Goal: Information Seeking & Learning: Find contact information

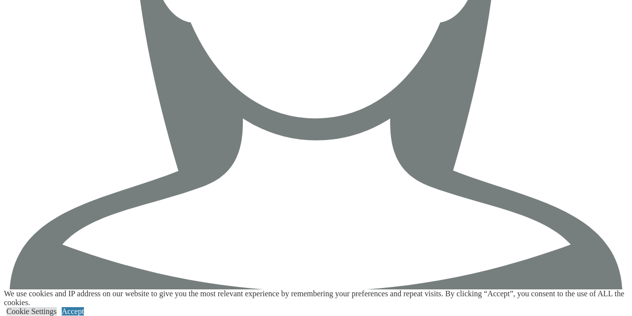
scroll to position [1731, 0]
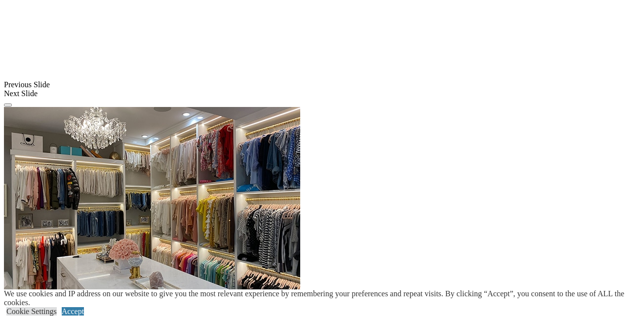
scroll to position [922, 0]
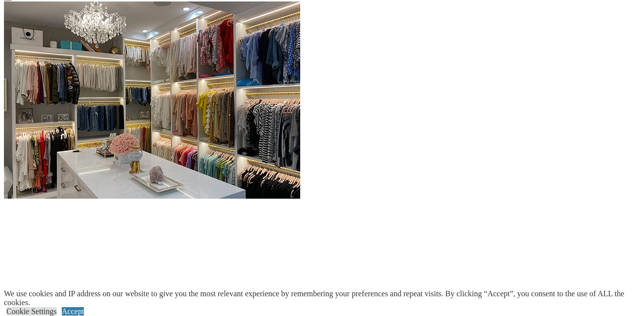
scroll to position [1021, 0]
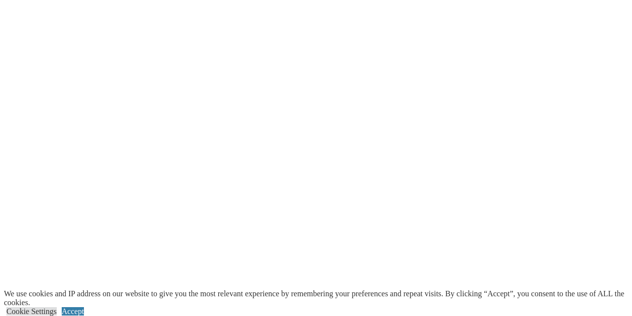
scroll to position [1353, 0]
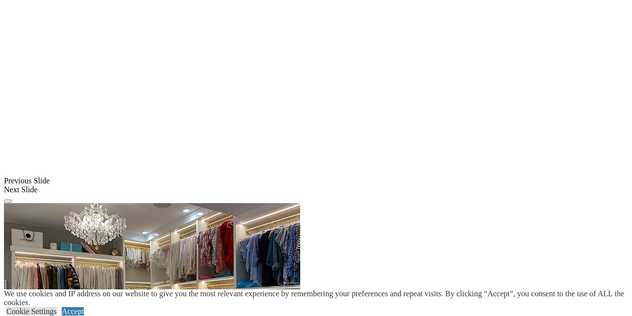
scroll to position [819, 0]
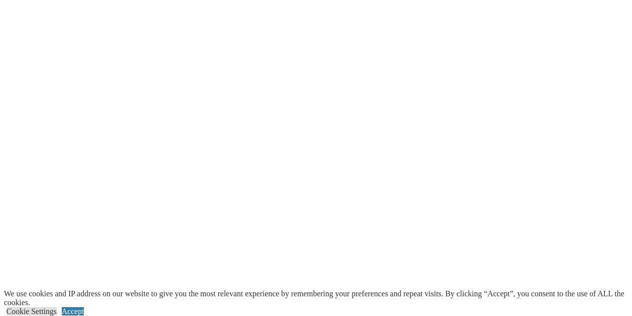
scroll to position [1560, 0]
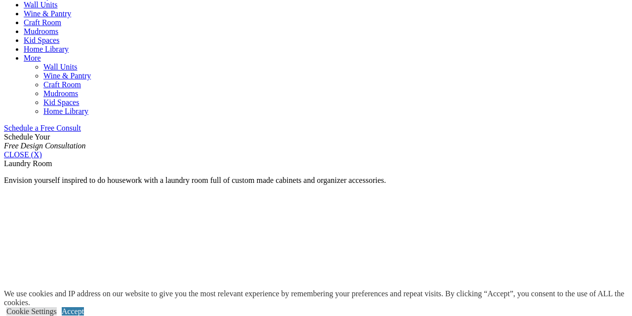
scroll to position [534, 0]
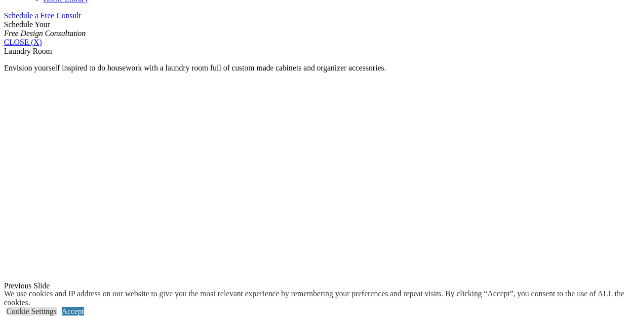
scroll to position [652, 0]
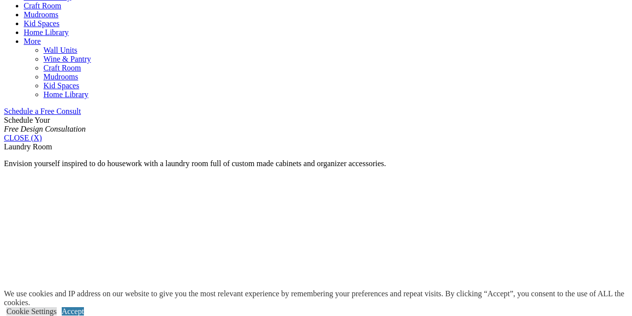
scroll to position [556, 0]
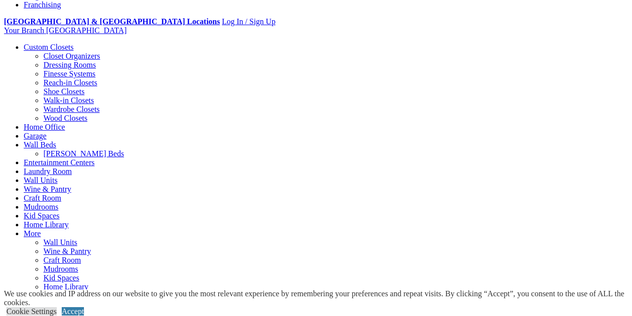
scroll to position [362, 0]
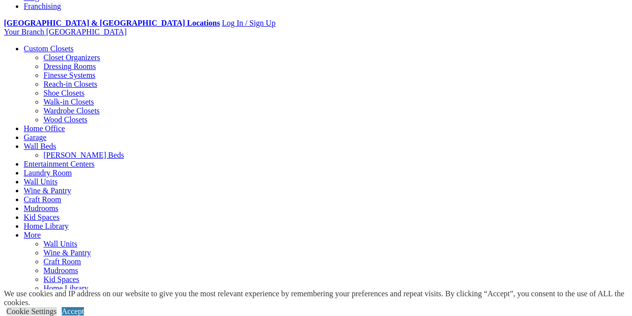
click at [58, 62] on link "Closet Organizers" at bounding box center [71, 57] width 57 height 8
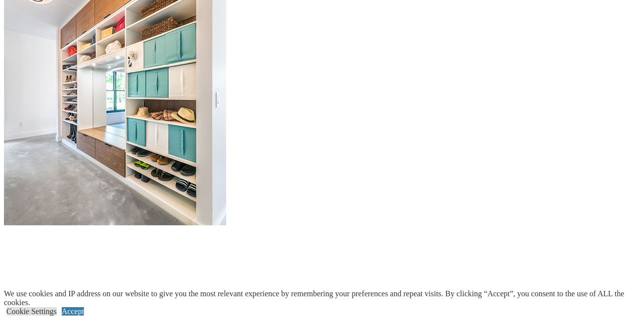
scroll to position [1066, 0]
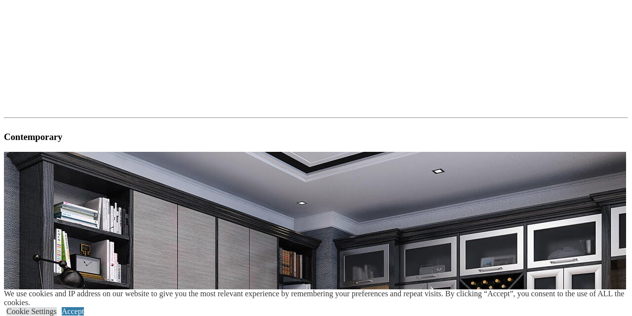
scroll to position [1085, 0]
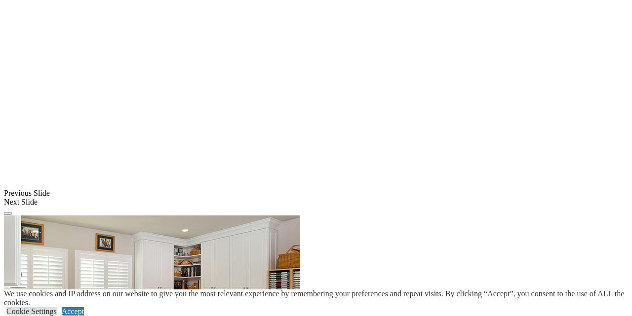
scroll to position [728, 0]
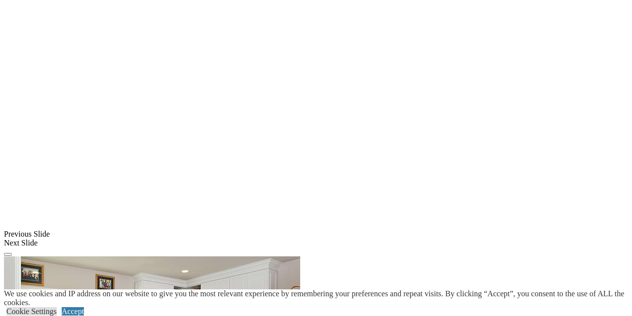
scroll to position [736, 0]
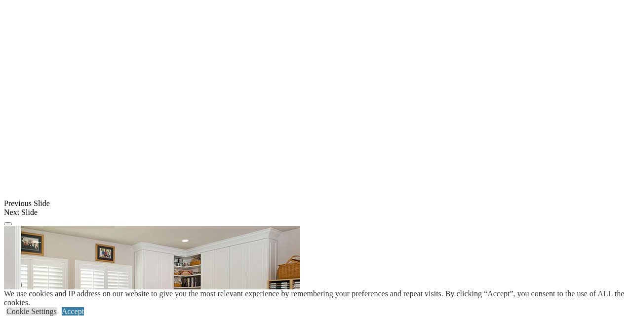
scroll to position [762, 0]
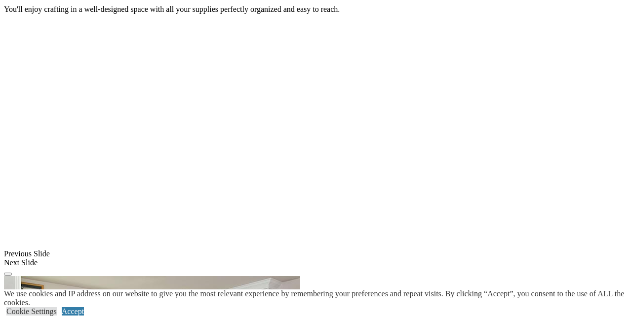
scroll to position [710, 0]
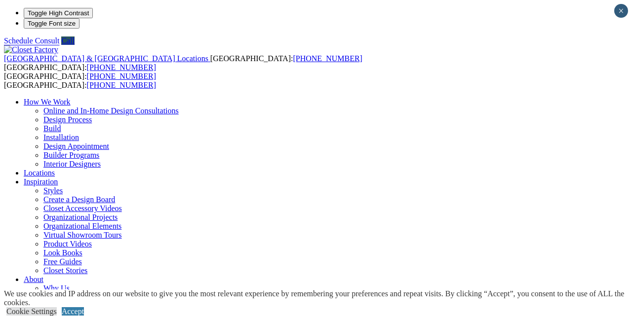
click at [121, 222] on link "Organizational Elements" at bounding box center [82, 226] width 78 height 8
click at [117, 213] on link "Organizational Projects" at bounding box center [80, 217] width 74 height 8
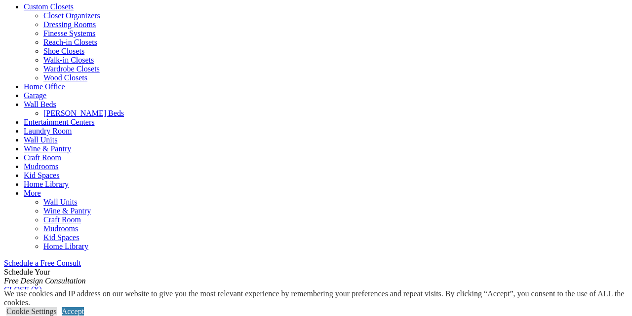
scroll to position [403, 0]
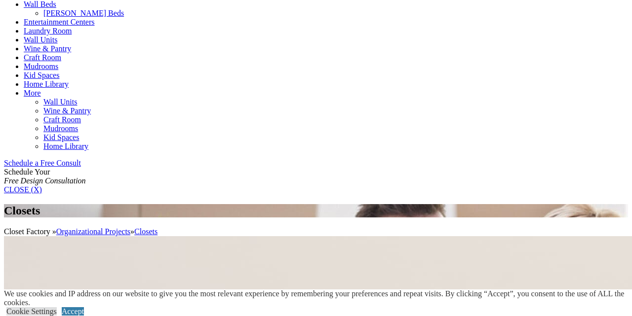
scroll to position [506, 0]
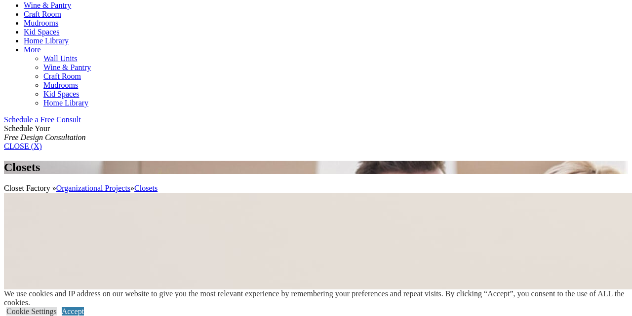
scroll to position [551, 0]
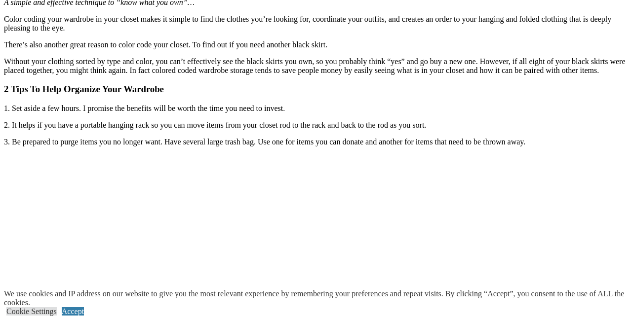
scroll to position [970, 0]
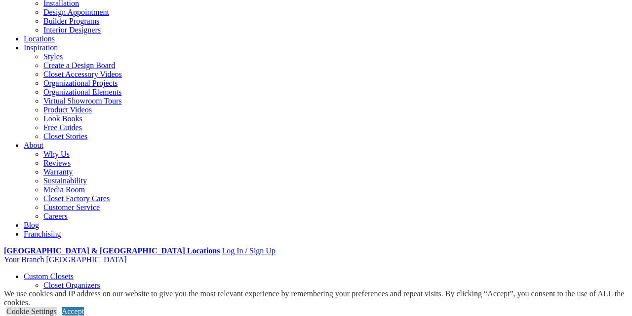
scroll to position [136, 0]
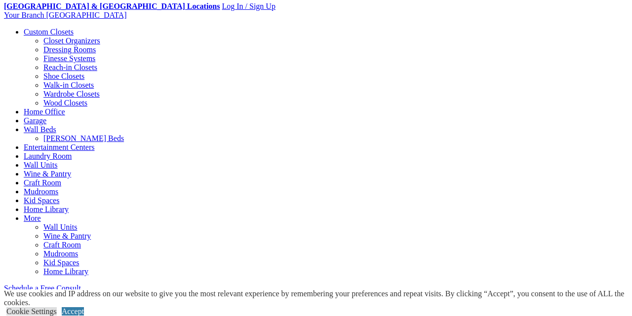
scroll to position [381, 0]
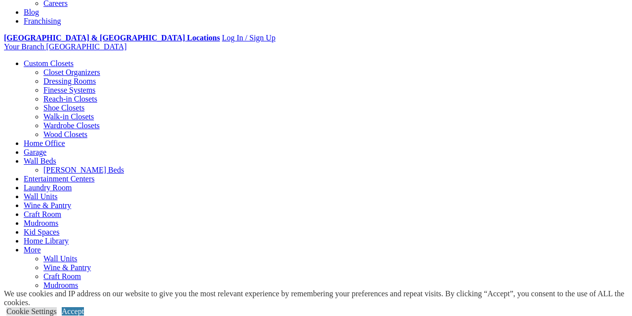
scroll to position [350, 0]
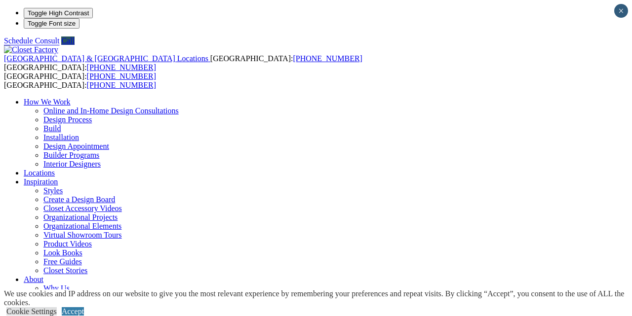
scroll to position [0, 0]
click at [58, 45] on img at bounding box center [31, 49] width 54 height 9
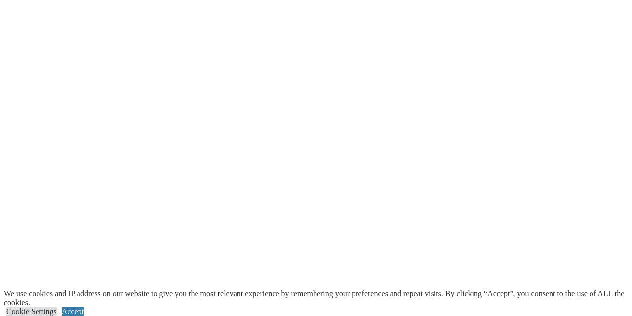
scroll to position [862, 0]
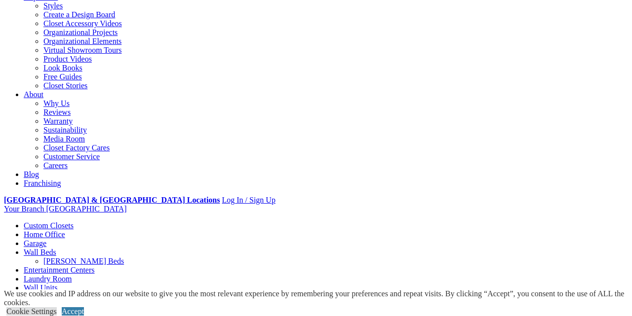
scroll to position [187, 0]
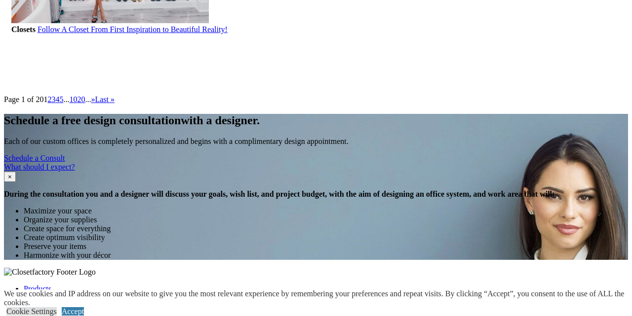
scroll to position [1456, 0]
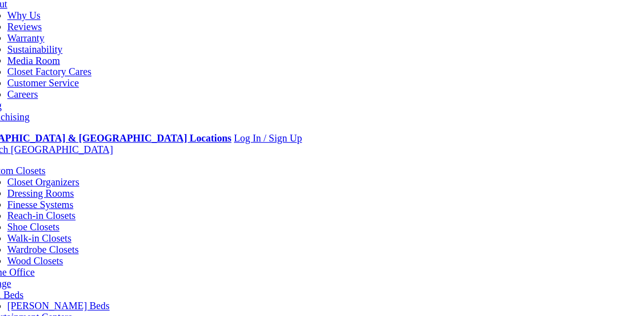
scroll to position [273, 0]
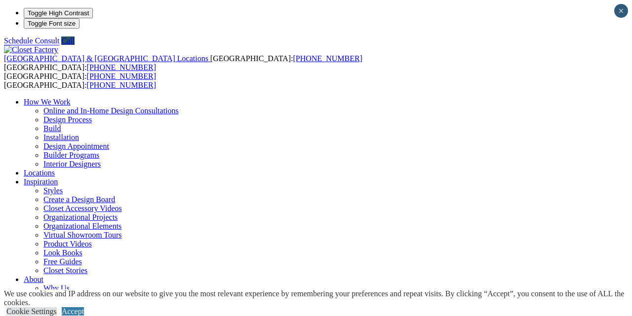
type input "*****"
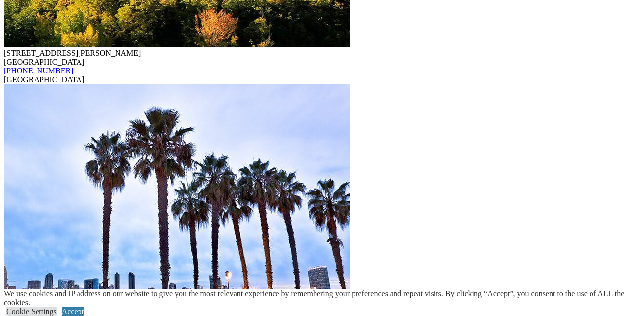
scroll to position [3097, 0]
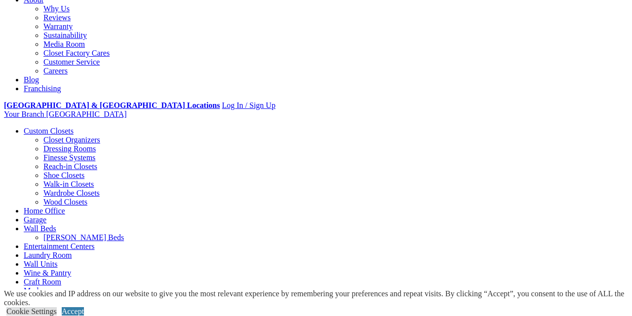
scroll to position [282, 0]
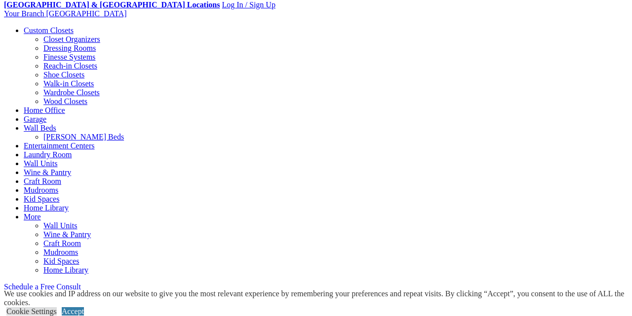
scroll to position [285, 0]
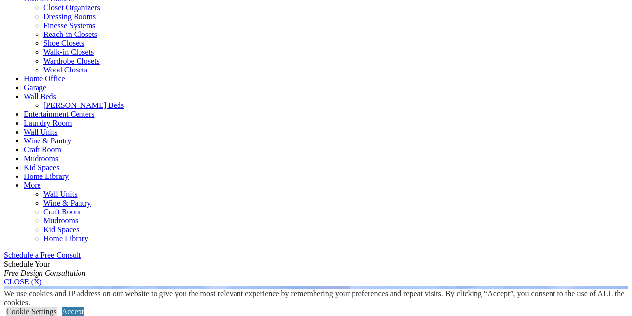
scroll to position [436, 0]
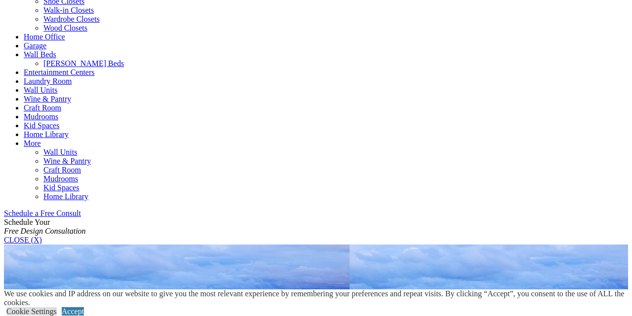
scroll to position [455, 0]
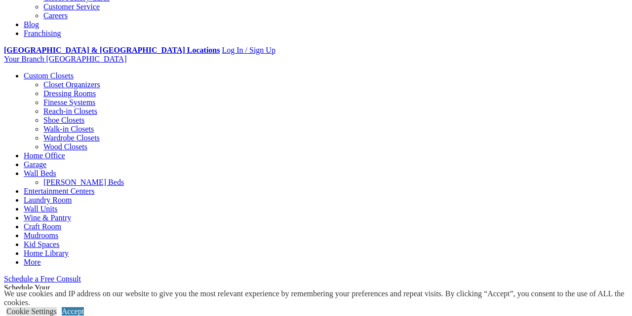
scroll to position [336, 0]
